Goal: Register for event/course

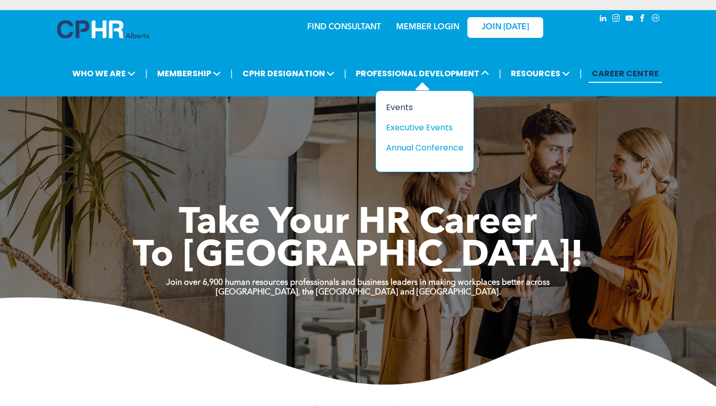
click at [397, 105] on div "Events" at bounding box center [421, 107] width 70 height 13
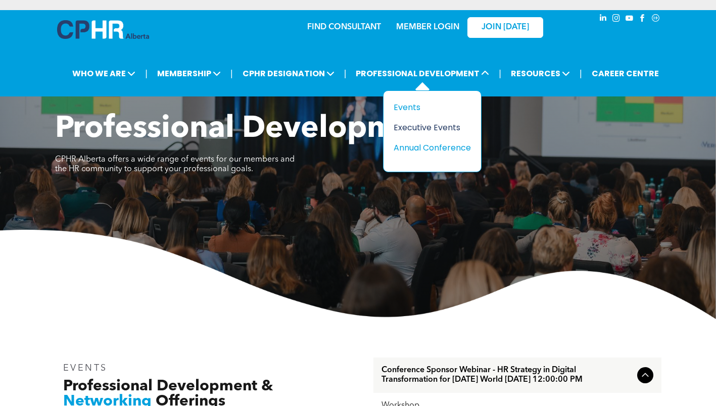
click at [418, 127] on div "Executive Events" at bounding box center [428, 127] width 70 height 13
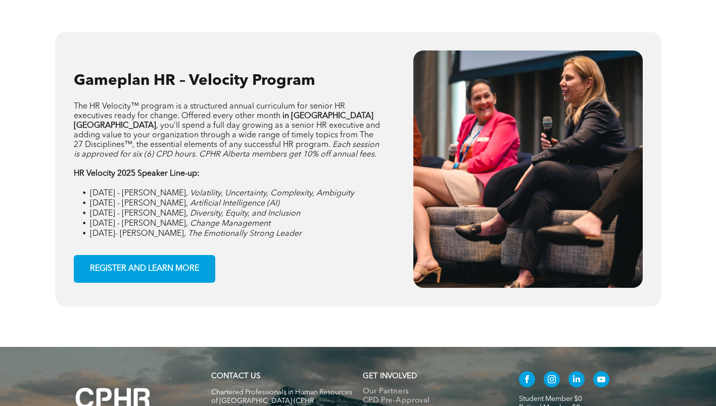
scroll to position [1397, 0]
